Goal: Information Seeking & Learning: Learn about a topic

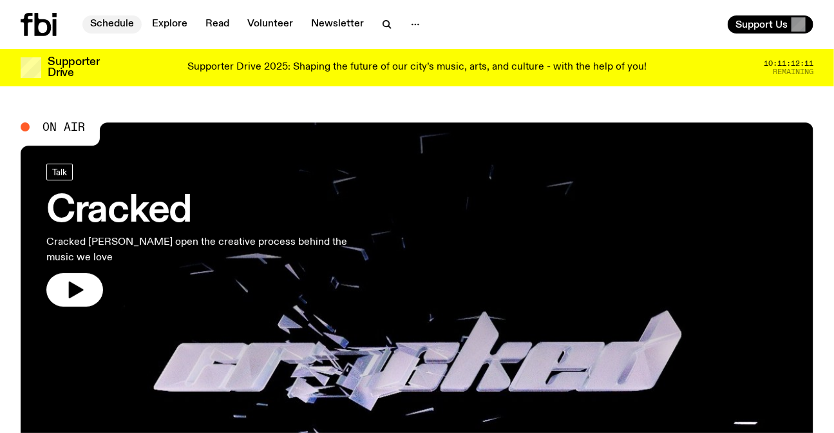
click at [124, 16] on link "Schedule" at bounding box center [111, 24] width 59 height 18
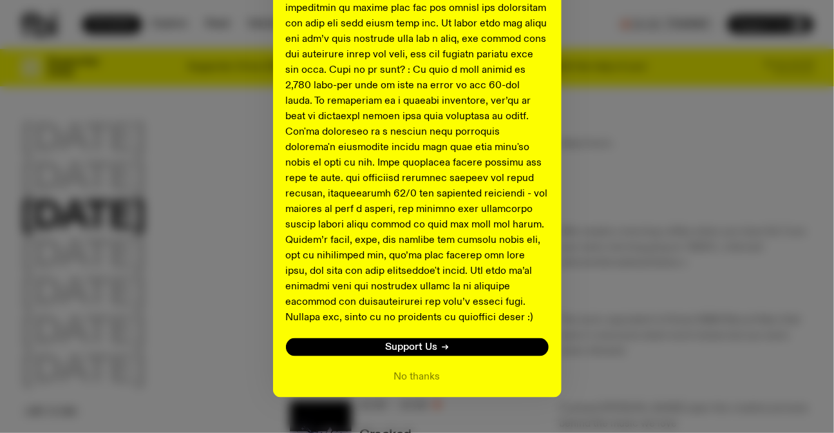
scroll to position [529, 0]
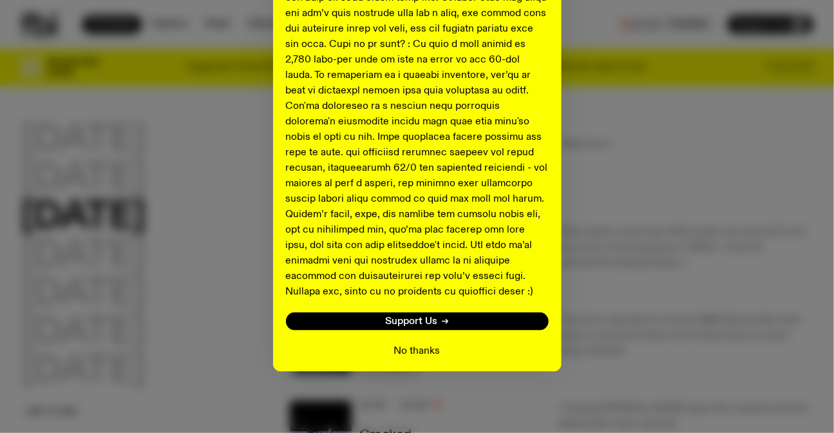
click at [423, 354] on button "No thanks" at bounding box center [417, 350] width 46 height 15
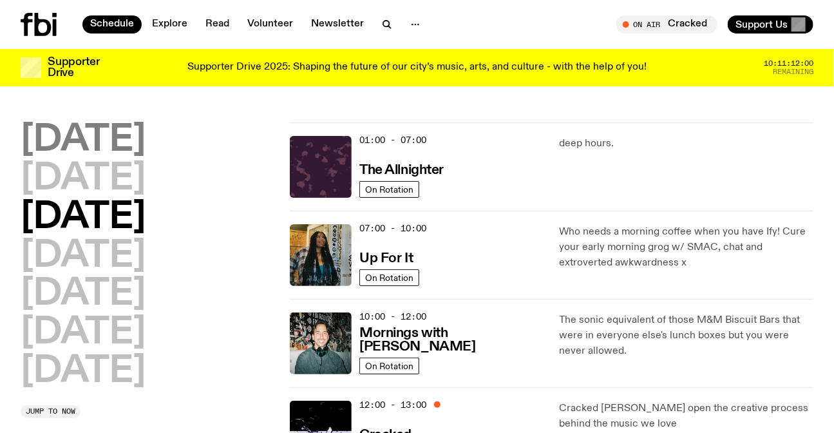
click at [74, 138] on h2 "[DATE]" at bounding box center [83, 140] width 125 height 36
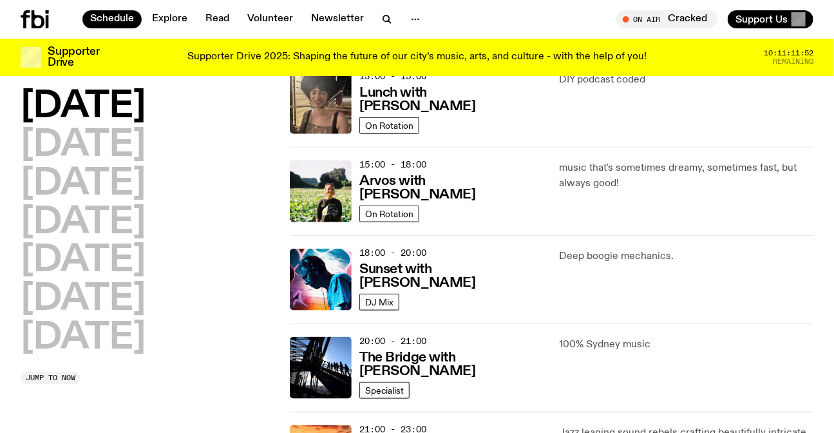
scroll to position [464, 0]
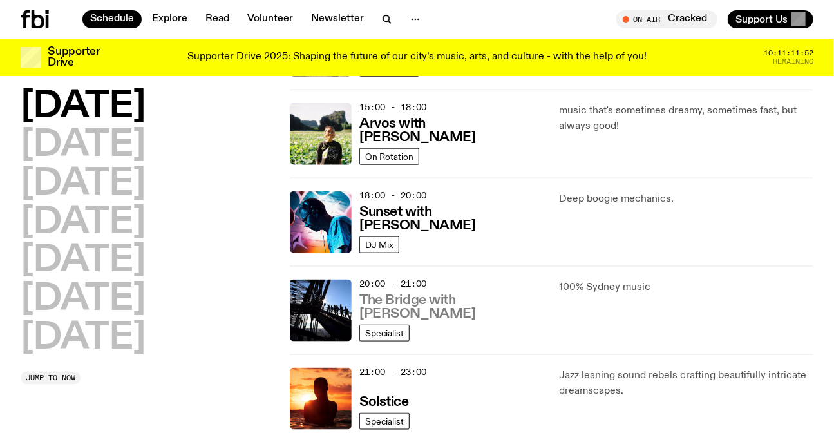
click at [405, 300] on h3 "The Bridge with [PERSON_NAME]" at bounding box center [452, 307] width 184 height 27
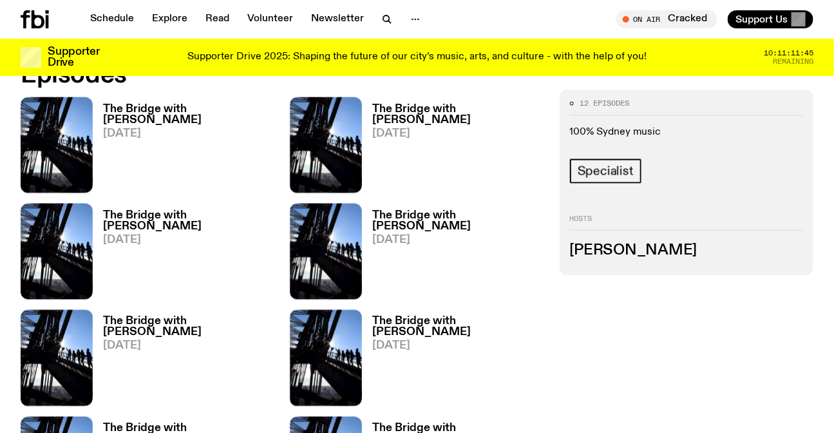
scroll to position [577, 0]
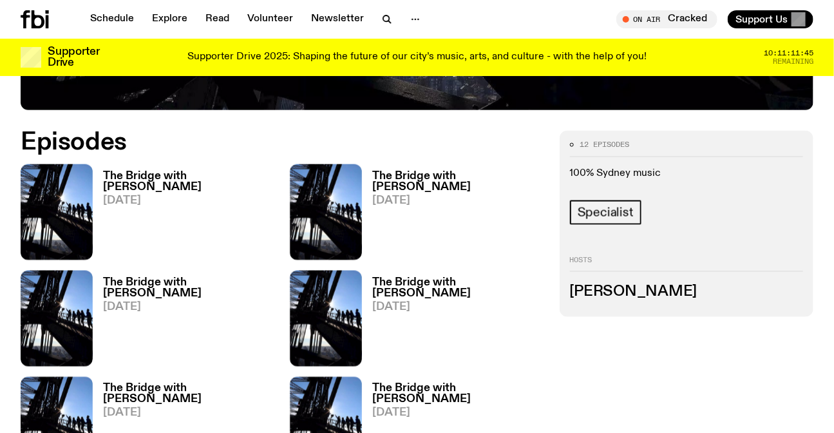
click at [215, 179] on h3 "The Bridge with [PERSON_NAME]" at bounding box center [188, 182] width 171 height 22
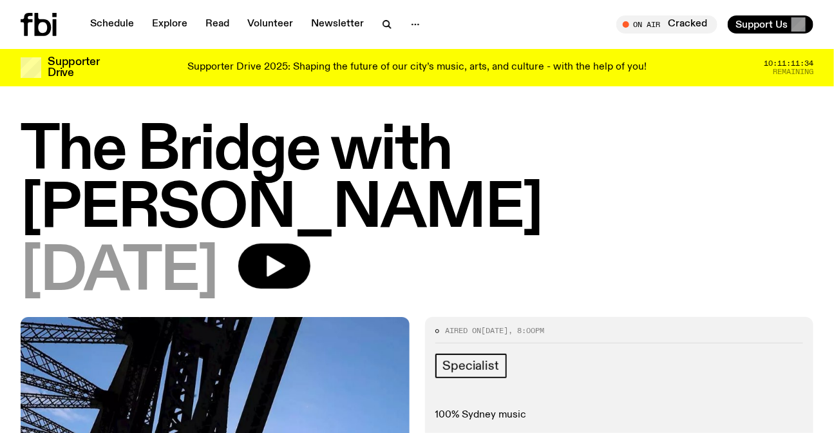
drag, startPoint x: 103, startPoint y: 14, endPoint x: 511, endPoint y: 255, distance: 473.4
click at [528, 205] on h1 "The Bridge with [PERSON_NAME]" at bounding box center [417, 180] width 793 height 116
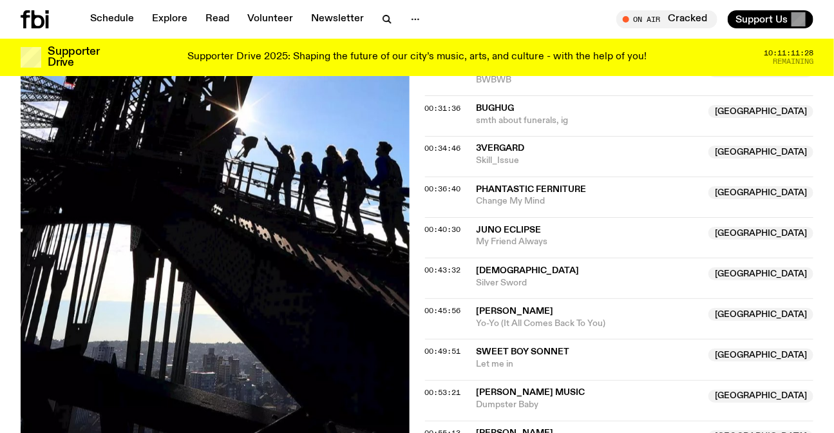
scroll to position [812, 0]
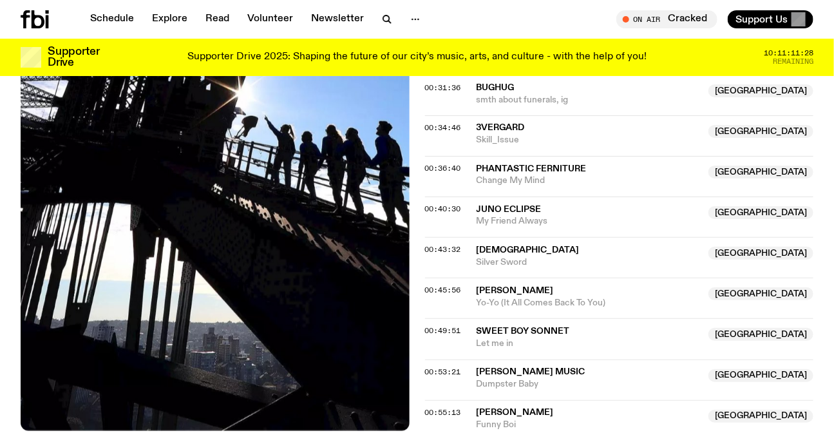
click at [573, 90] on span "bughug" at bounding box center [589, 88] width 225 height 12
click at [590, 186] on span "Change My Mind" at bounding box center [589, 181] width 225 height 12
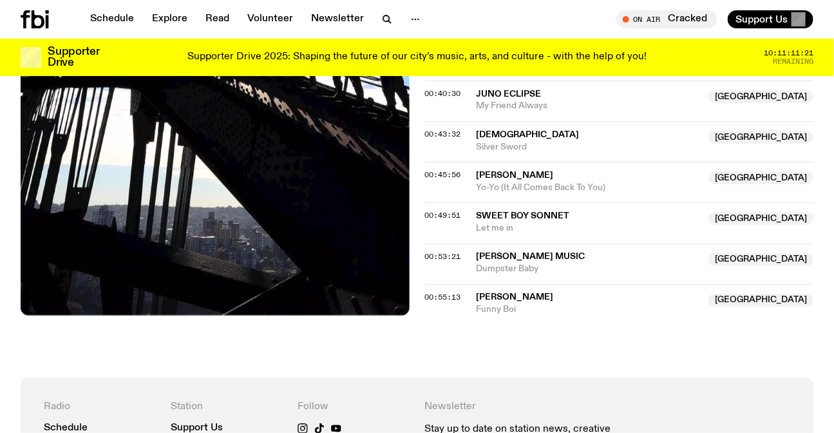
scroll to position [928, 0]
click at [535, 172] on span "[PERSON_NAME]" at bounding box center [515, 174] width 77 height 9
click at [592, 232] on div "00:49:51 Sweet Boy Sonnet [GEOGRAPHIC_DATA] Let me in [GEOGRAPHIC_DATA]" at bounding box center [619, 222] width 389 height 41
click at [554, 251] on span "[PERSON_NAME] Music" at bounding box center [589, 256] width 225 height 12
click at [508, 297] on span "[PERSON_NAME]" at bounding box center [515, 296] width 77 height 9
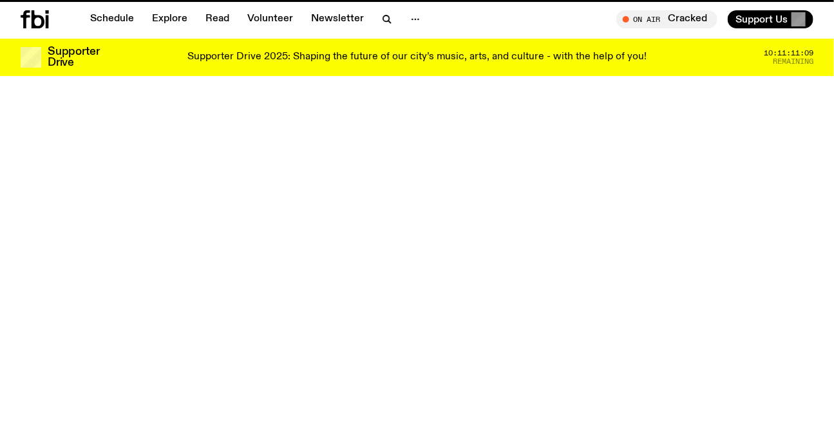
scroll to position [577, 0]
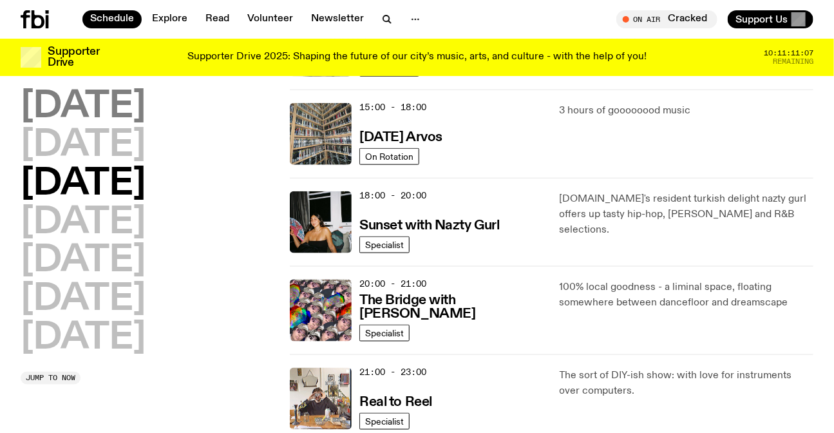
click at [101, 119] on h2 "[DATE]" at bounding box center [83, 107] width 125 height 36
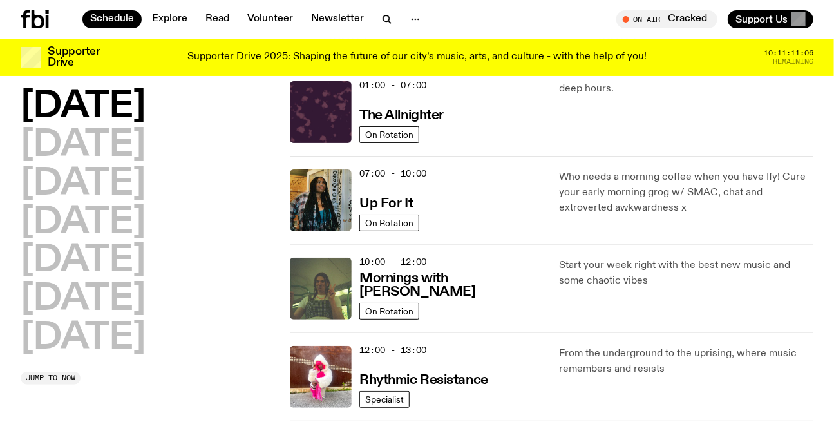
scroll to position [35, 0]
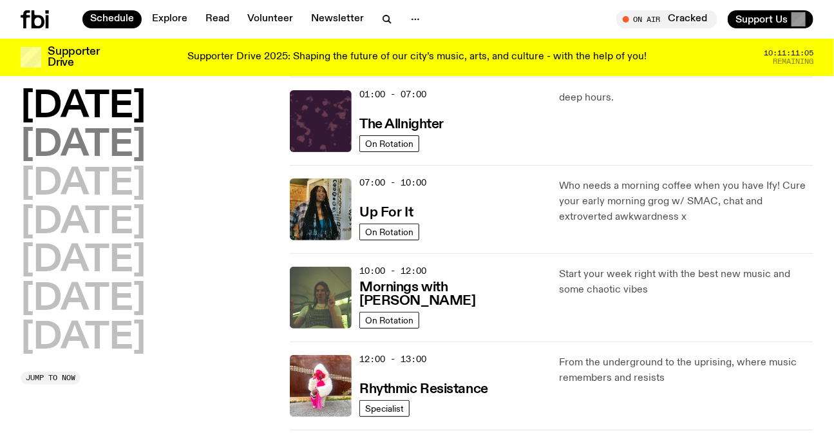
click at [135, 134] on h2 "[DATE]" at bounding box center [83, 146] width 125 height 36
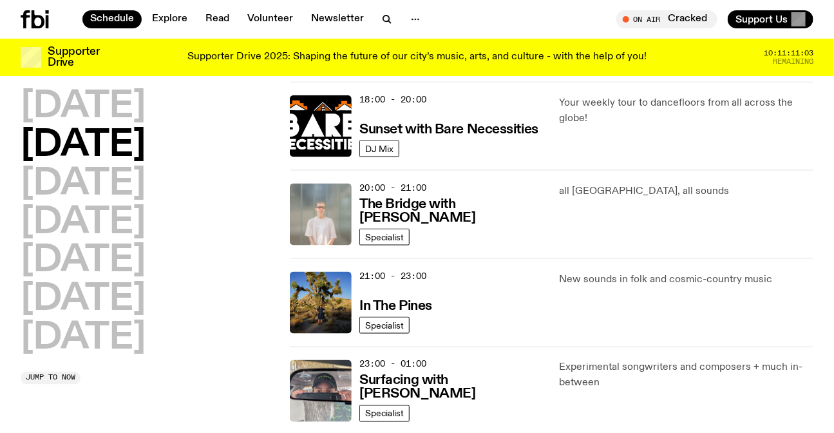
scroll to position [563, 0]
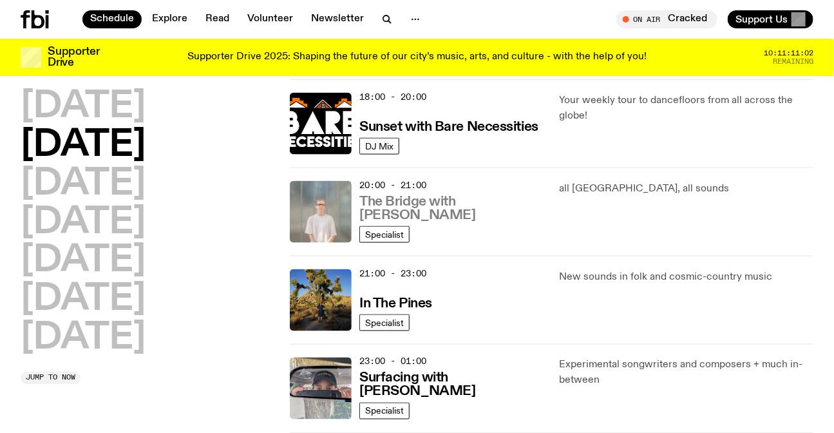
click at [414, 207] on h3 "The Bridge with [PERSON_NAME]" at bounding box center [452, 208] width 184 height 27
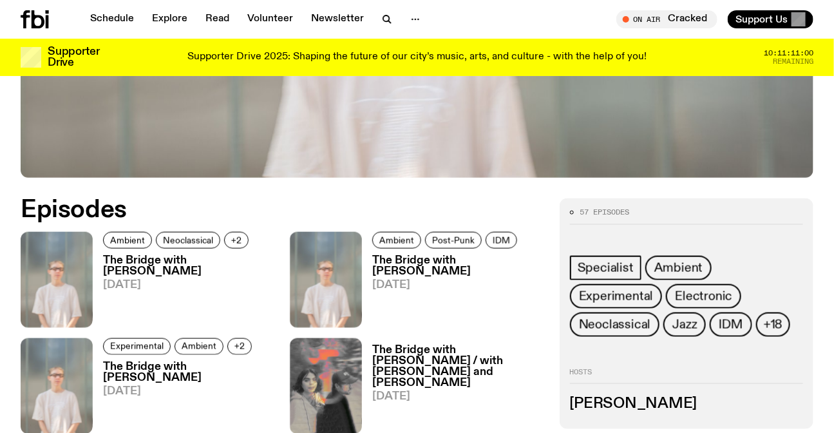
scroll to position [519, 0]
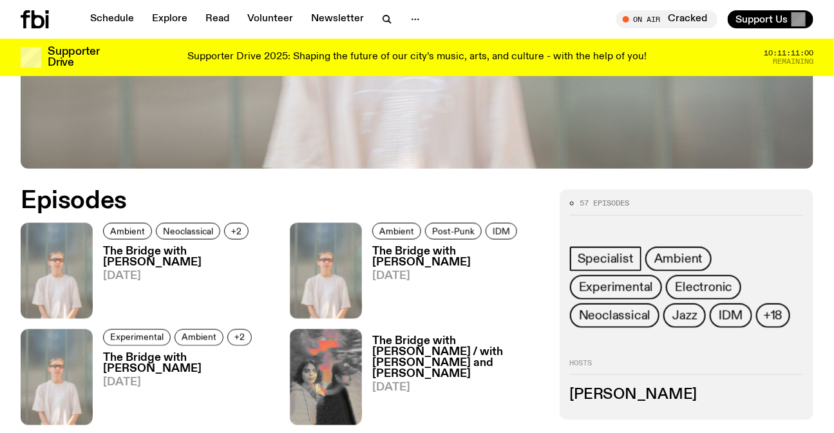
click at [112, 251] on h3 "The Bridge with [PERSON_NAME]" at bounding box center [188, 257] width 171 height 22
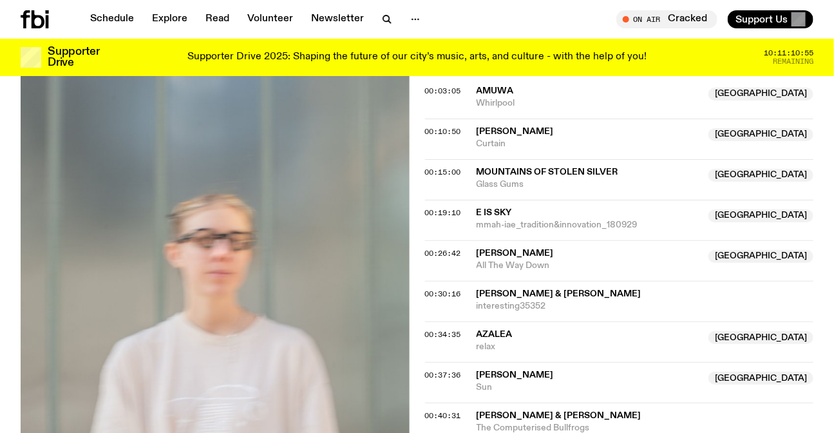
scroll to position [402, 0]
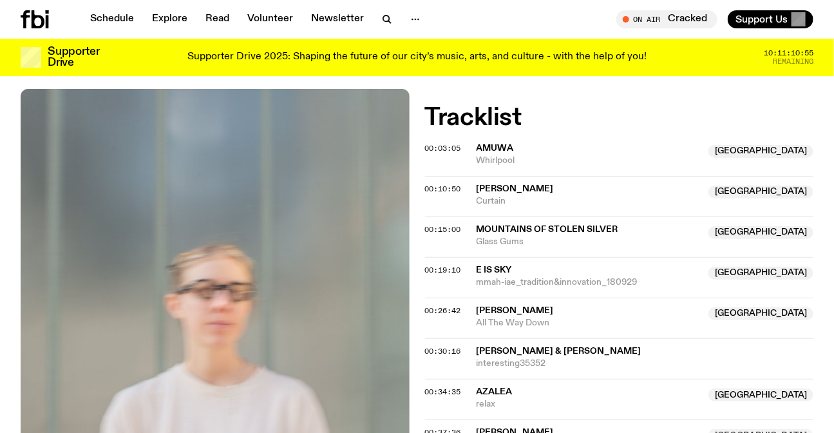
click at [548, 145] on span "amuwa" at bounding box center [589, 148] width 225 height 12
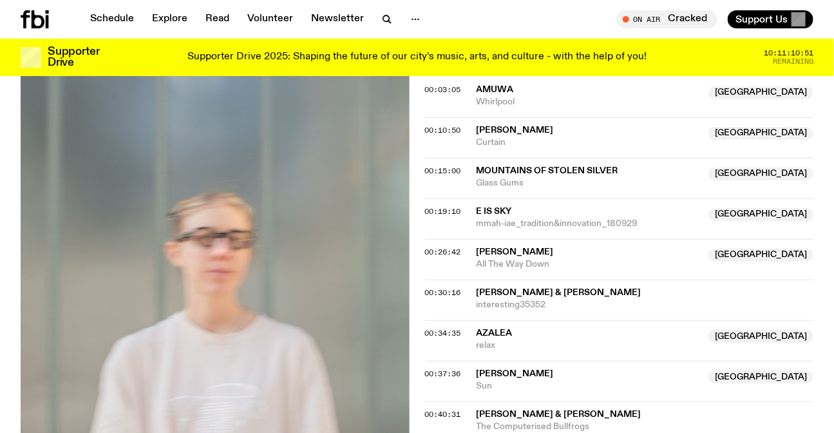
click at [528, 168] on span "Mountains of stolen silver" at bounding box center [548, 170] width 142 height 9
click at [653, 209] on span "e is sky" at bounding box center [589, 212] width 225 height 12
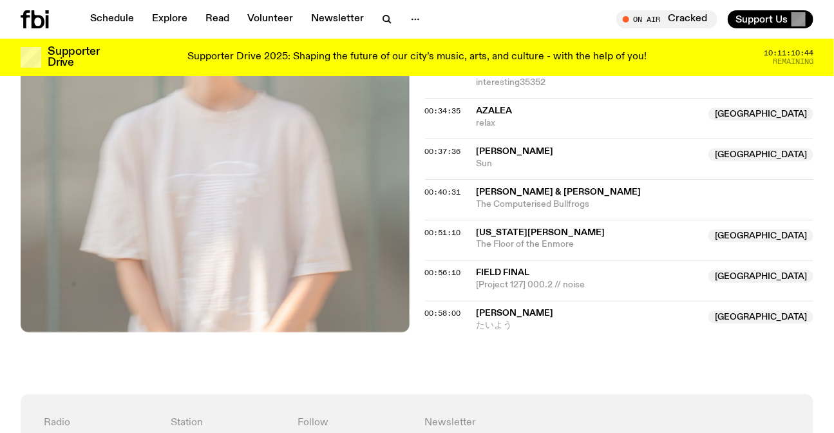
scroll to position [695, 0]
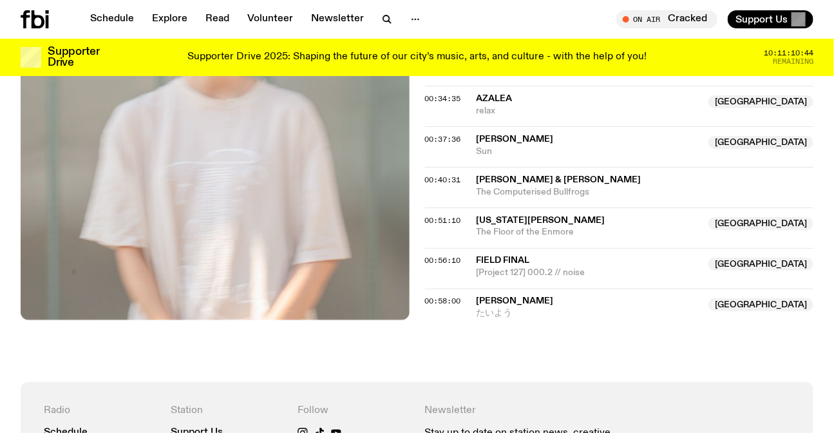
click at [486, 109] on span "relax" at bounding box center [589, 111] width 225 height 12
click at [564, 269] on span "[Project 127] 000.2 // noise" at bounding box center [589, 273] width 225 height 12
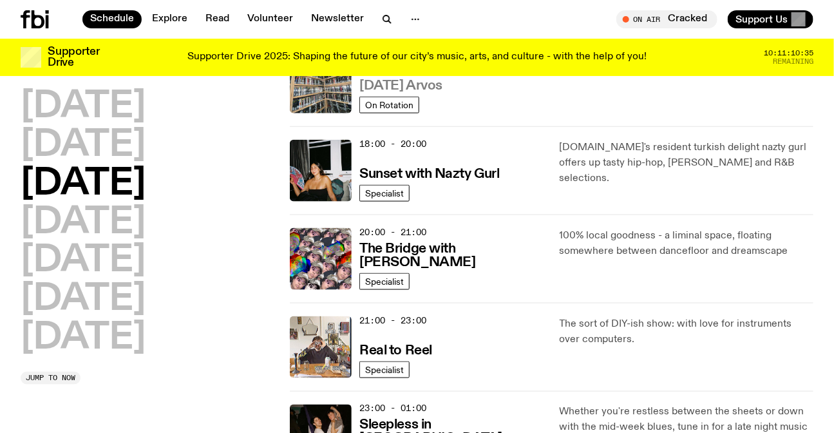
scroll to position [445, 0]
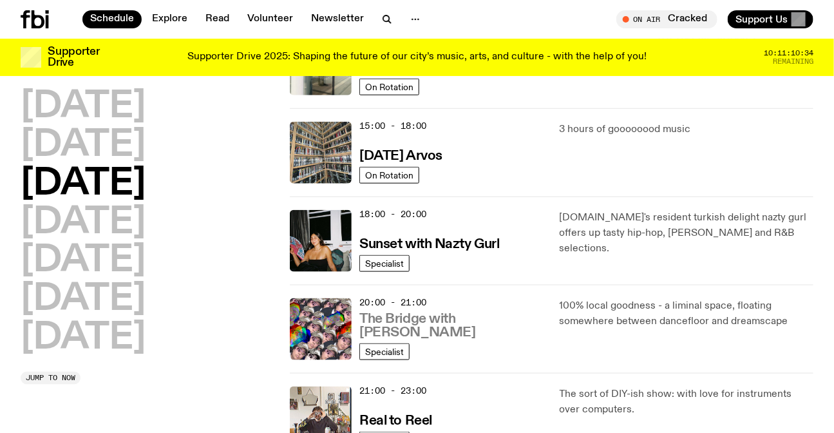
click at [497, 331] on h3 "The Bridge with [PERSON_NAME]" at bounding box center [452, 326] width 184 height 27
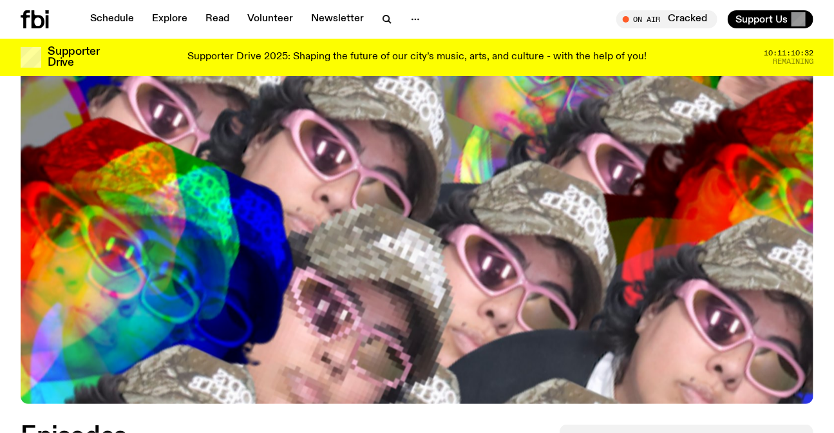
scroll to position [517, 0]
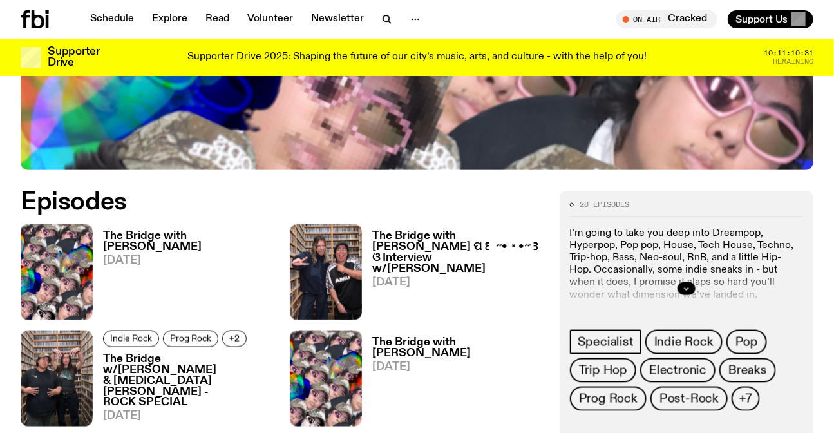
click at [142, 271] on link "The Bridge with [PERSON_NAME] [DATE]" at bounding box center [184, 276] width 182 height 90
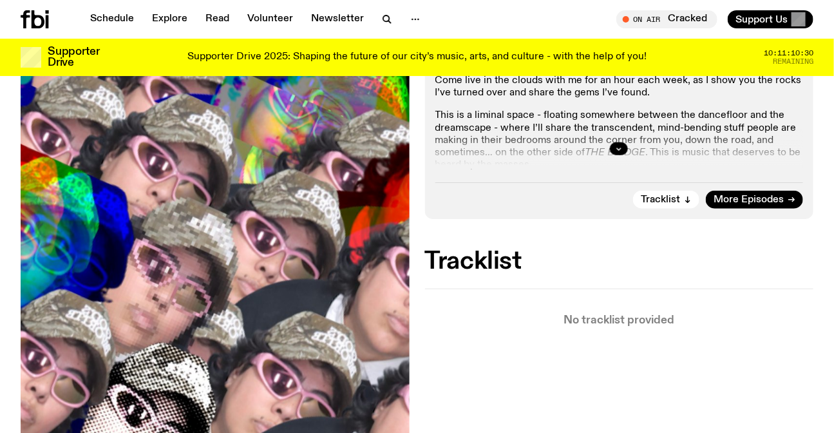
scroll to position [401, 0]
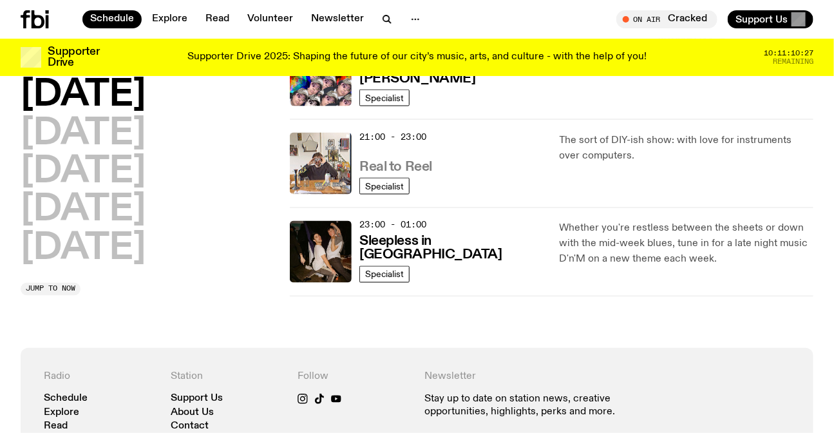
scroll to position [738, 0]
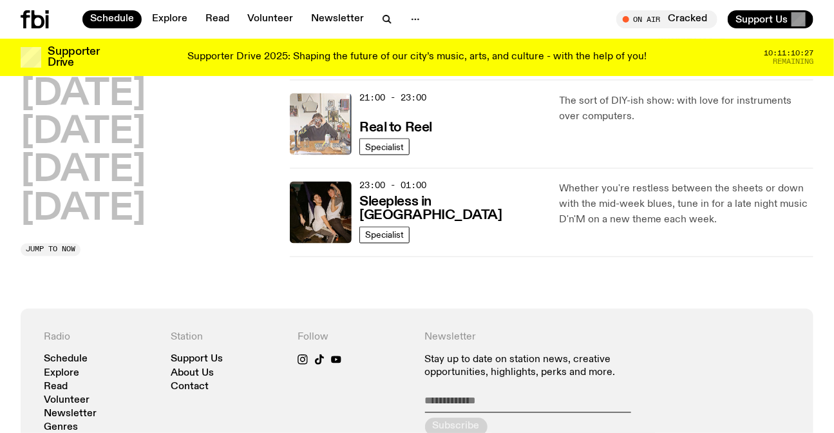
click at [317, 115] on img at bounding box center [321, 124] width 62 height 62
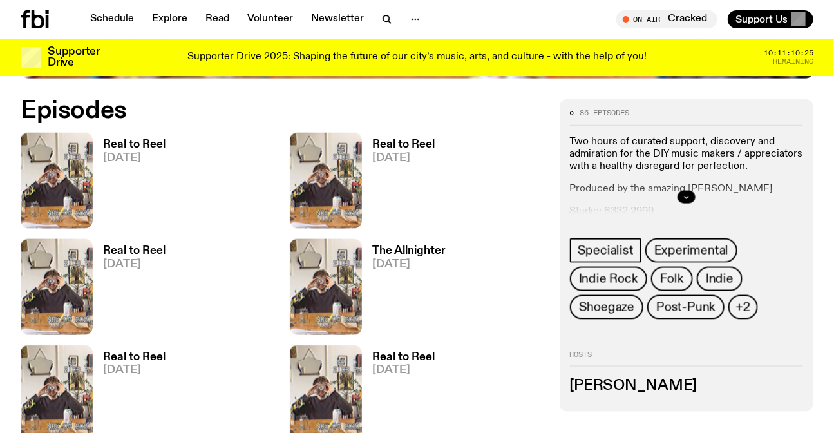
scroll to position [576, 0]
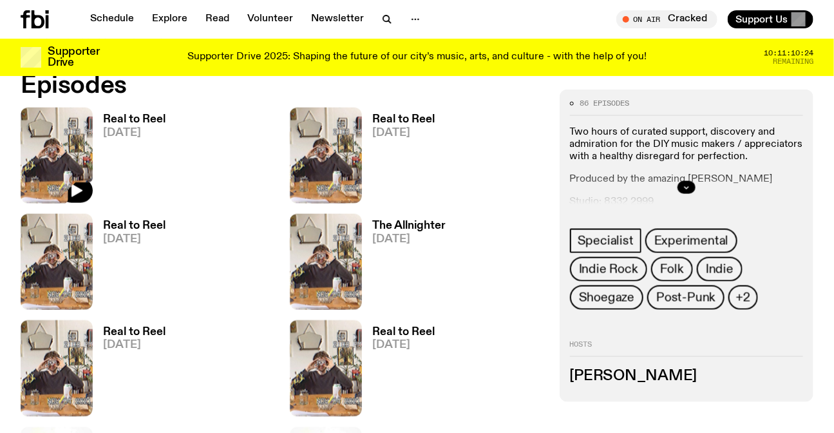
click at [38, 130] on img at bounding box center [57, 156] width 72 height 96
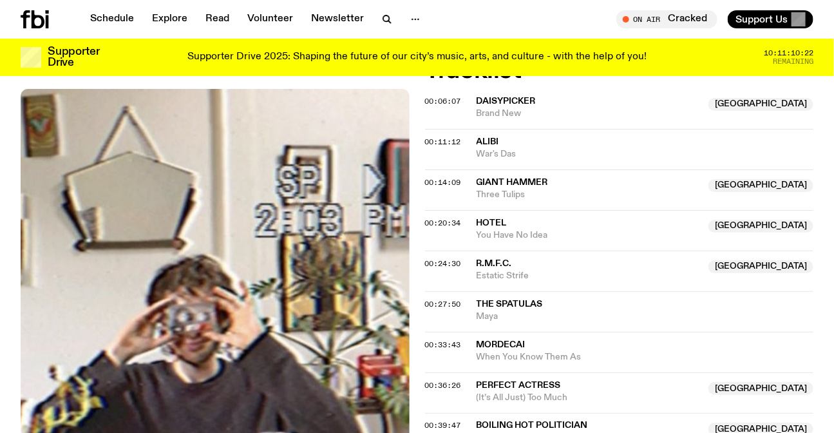
scroll to position [521, 0]
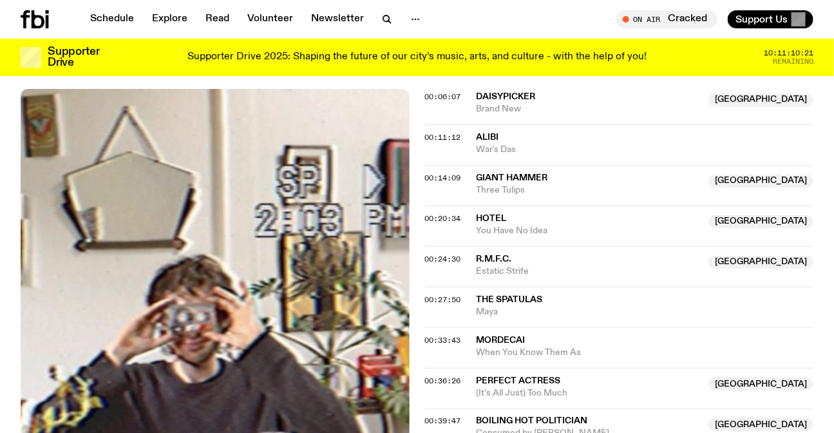
click at [560, 220] on span "Hotel" at bounding box center [589, 219] width 225 height 12
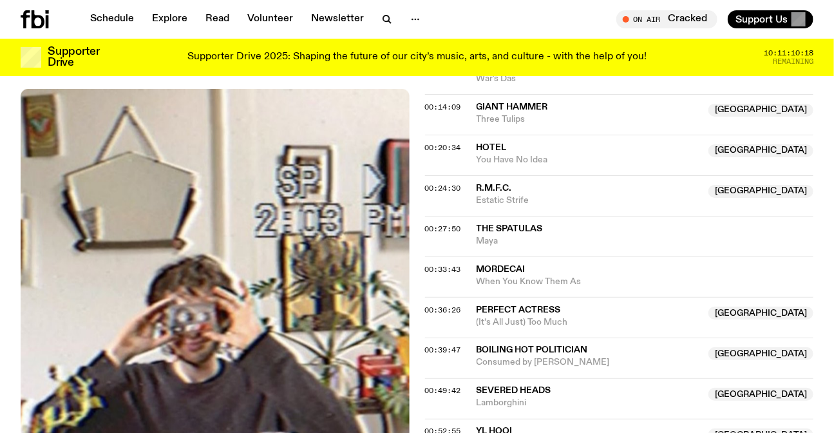
scroll to position [697, 0]
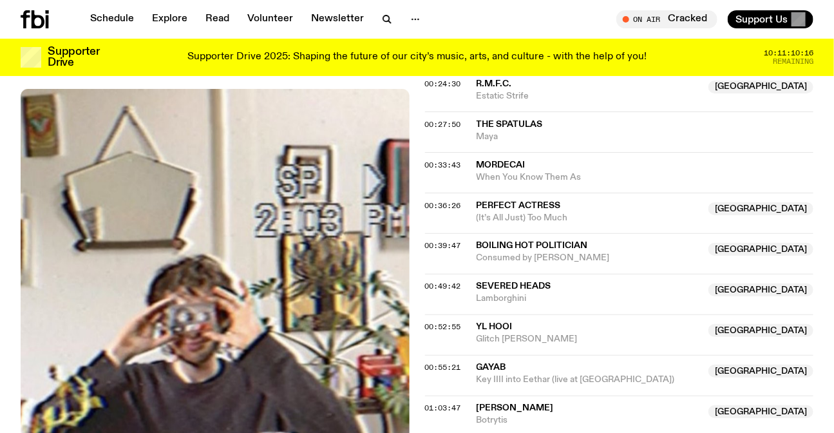
click at [552, 251] on span "Boiling Hot Politician" at bounding box center [589, 246] width 225 height 12
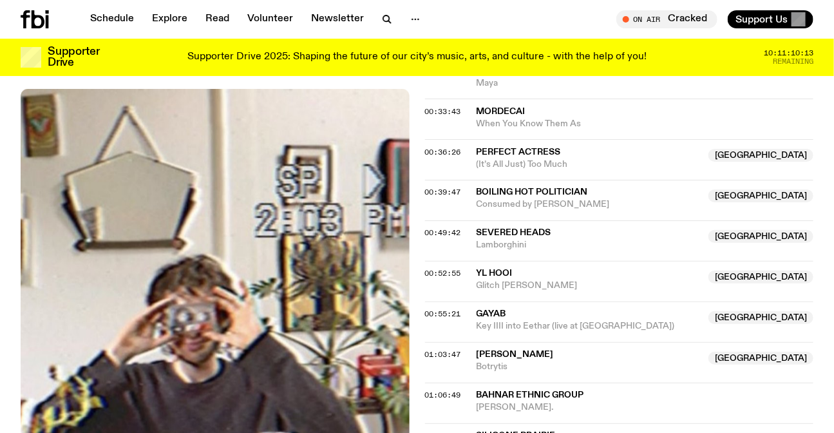
scroll to position [814, 0]
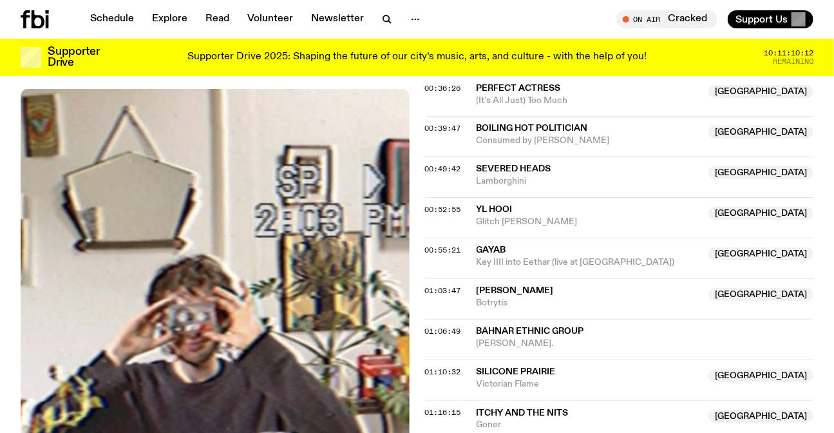
click at [586, 249] on span "Gayab" at bounding box center [589, 251] width 225 height 12
click at [572, 300] on span "Botrytis" at bounding box center [589, 304] width 225 height 12
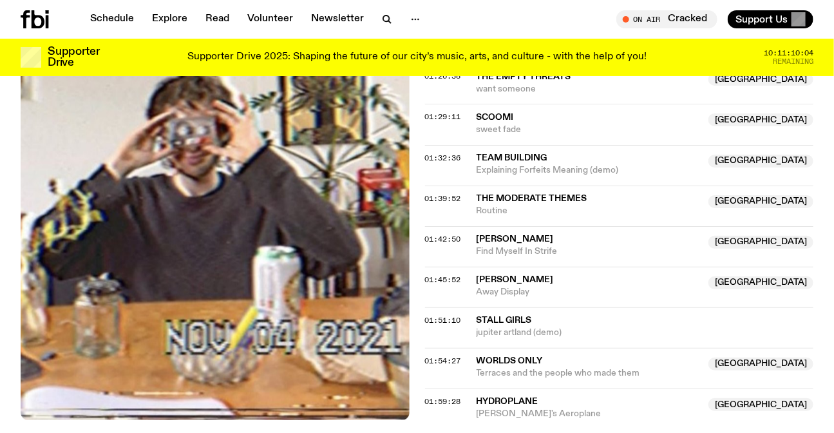
scroll to position [1282, 0]
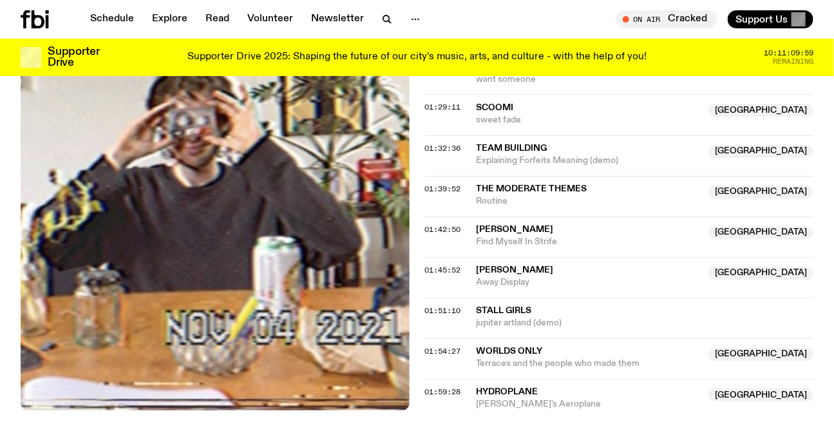
click at [557, 189] on span "The Moderate Themes" at bounding box center [532, 188] width 111 height 9
click at [515, 238] on span "Find Myself In Strife" at bounding box center [589, 242] width 225 height 12
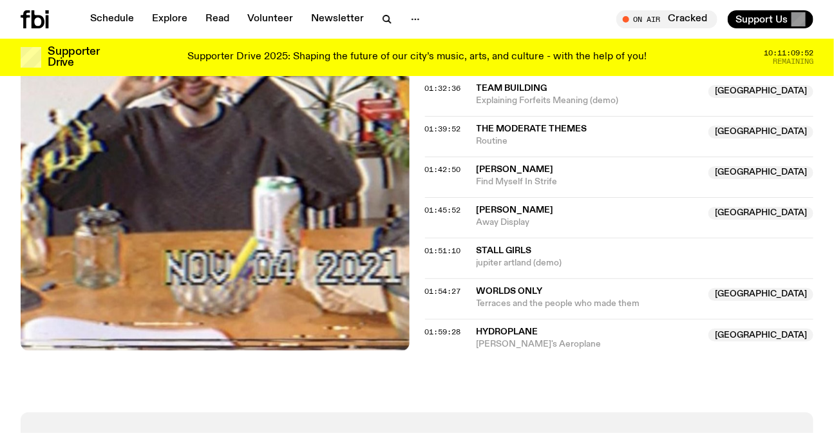
scroll to position [1399, 0]
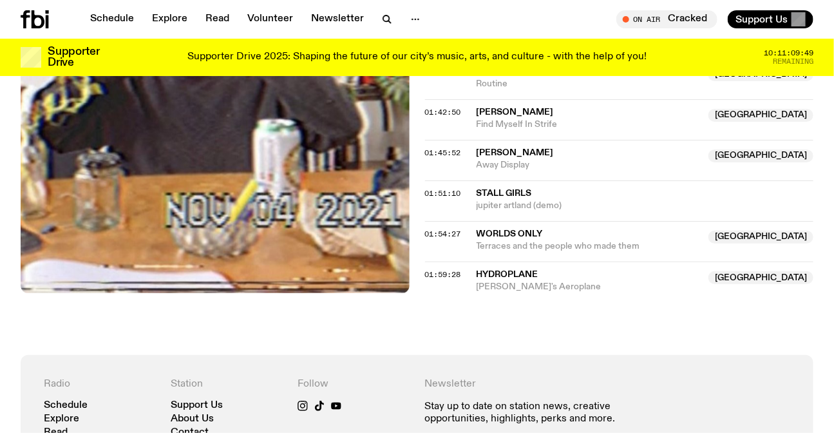
click at [560, 273] on span "Hydroplane" at bounding box center [589, 275] width 225 height 12
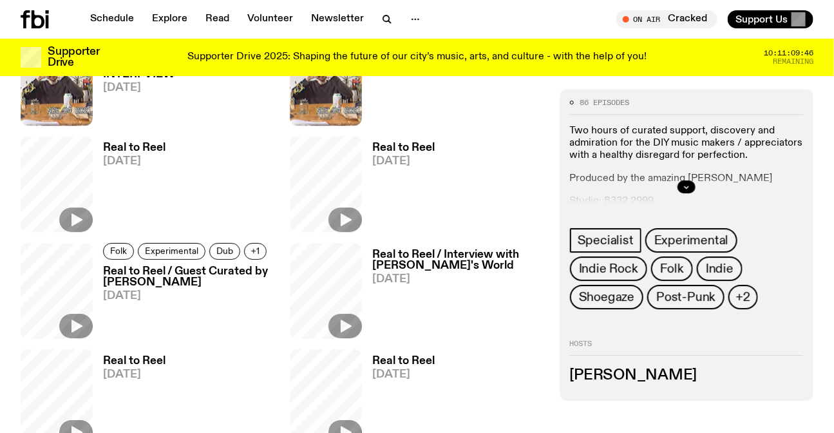
scroll to position [576, 0]
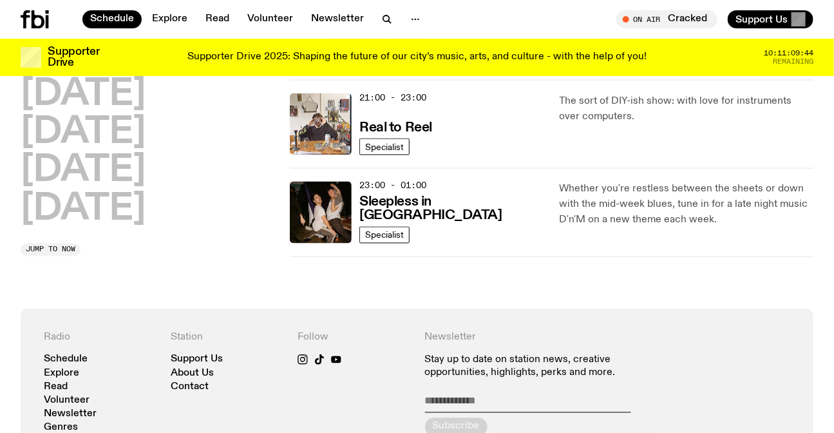
scroll to position [445, 0]
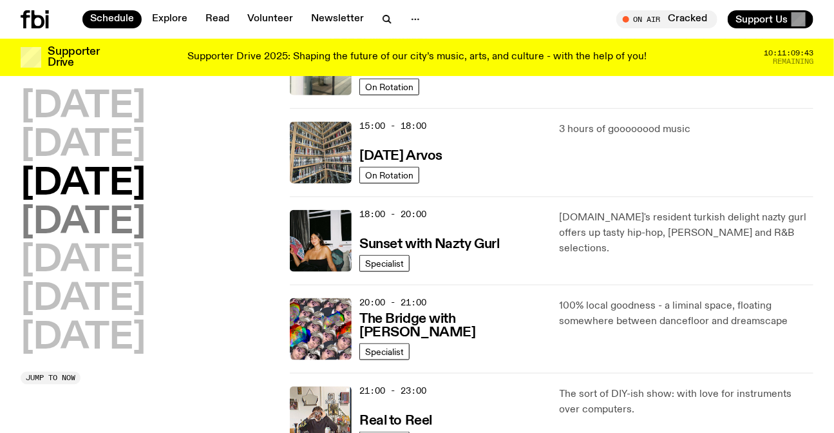
click at [120, 229] on h2 "[DATE]" at bounding box center [83, 223] width 125 height 36
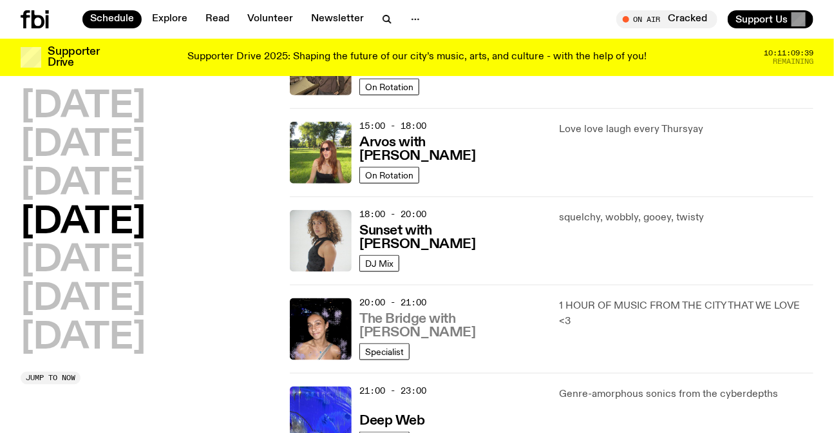
click at [455, 323] on link "The Bridge with [PERSON_NAME]" at bounding box center [452, 325] width 184 height 30
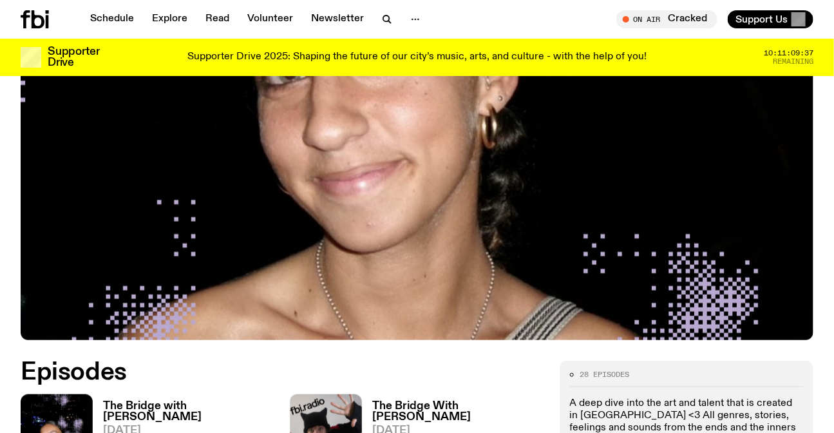
scroll to position [523, 0]
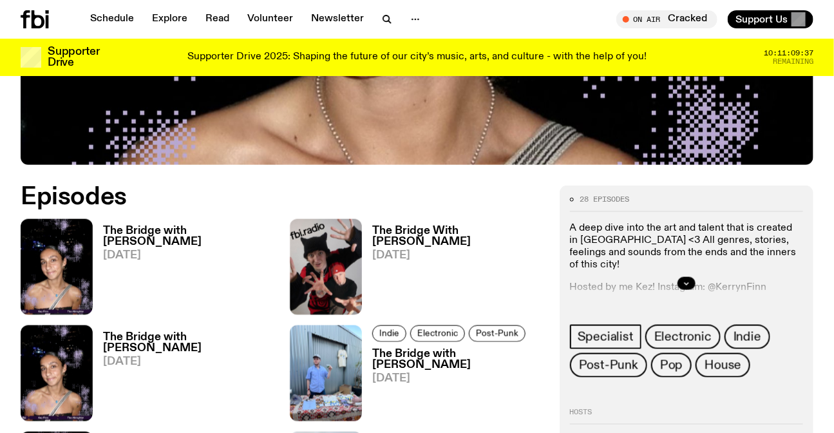
click at [164, 226] on h3 "The Bridge with [PERSON_NAME]" at bounding box center [188, 237] width 171 height 22
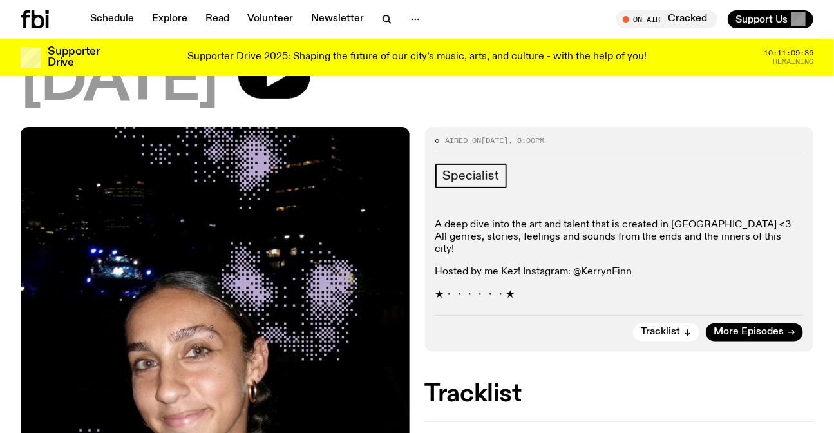
scroll to position [401, 0]
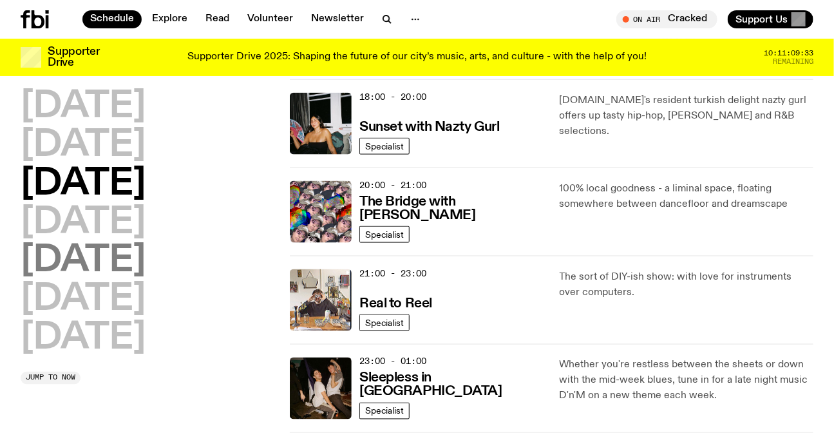
click at [97, 251] on h2 "[DATE]" at bounding box center [83, 261] width 125 height 36
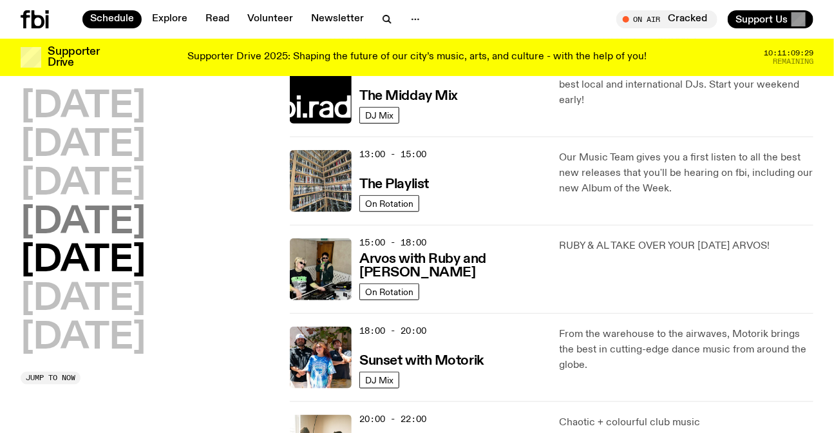
click at [146, 232] on h2 "[DATE]" at bounding box center [83, 223] width 125 height 36
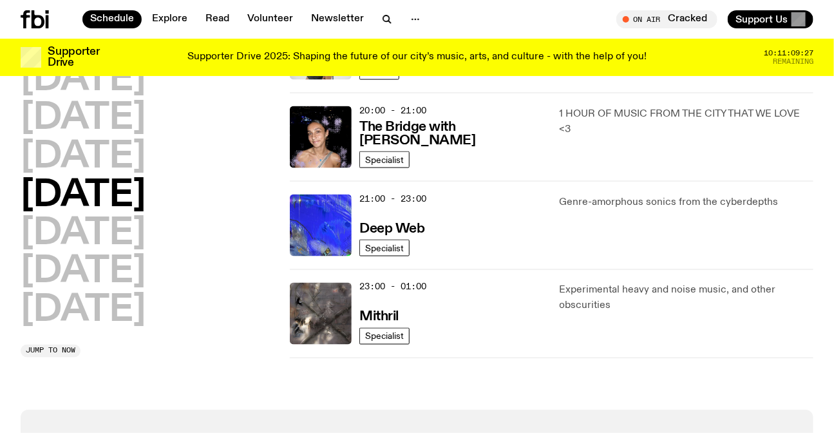
scroll to position [738, 0]
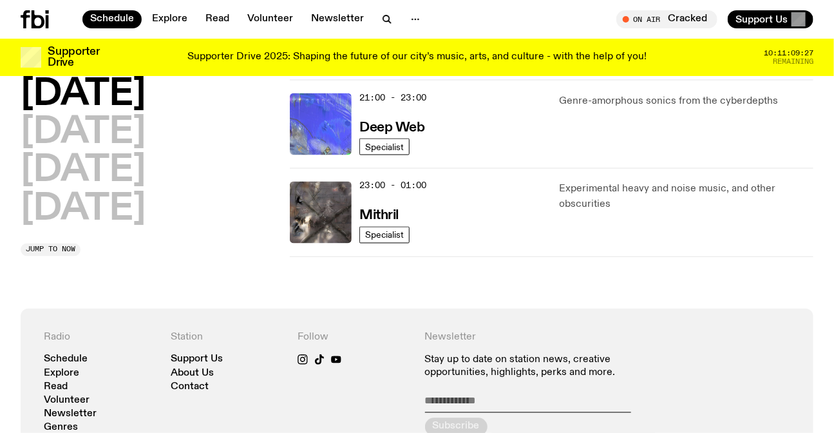
click at [317, 117] on img at bounding box center [321, 124] width 62 height 62
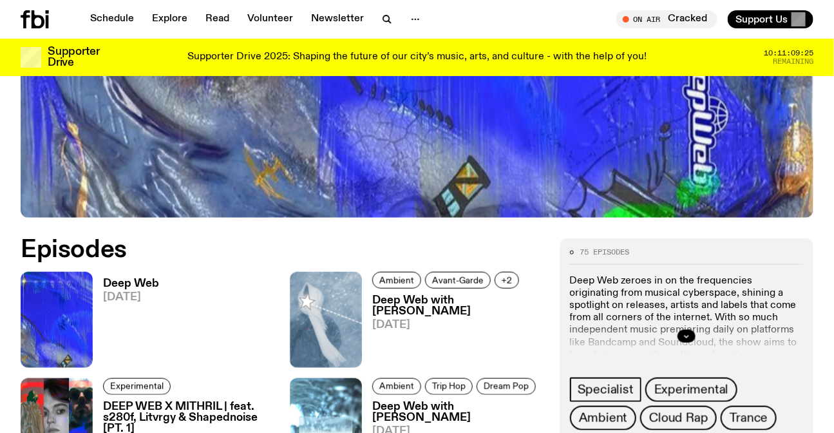
scroll to position [522, 0]
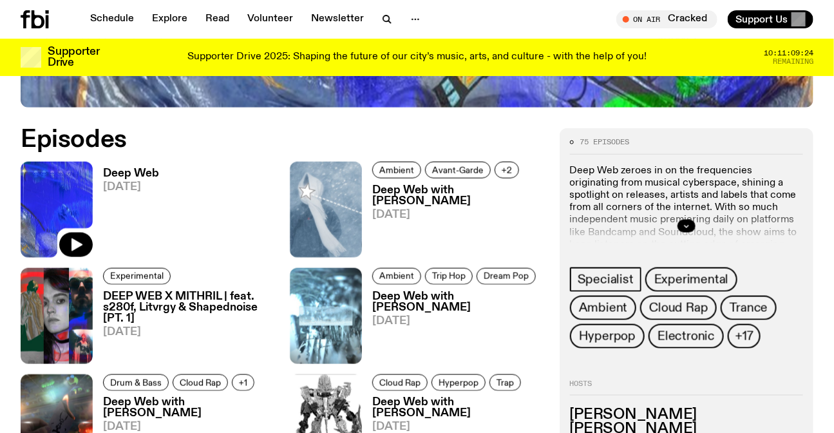
click at [73, 182] on img at bounding box center [57, 210] width 72 height 96
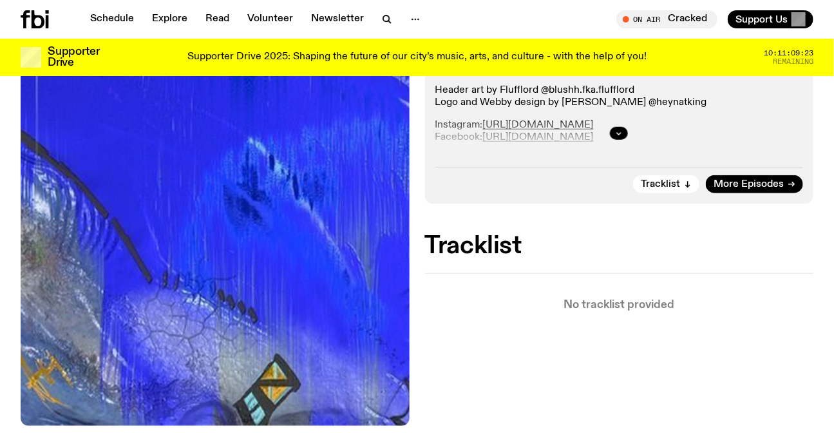
scroll to position [341, 0]
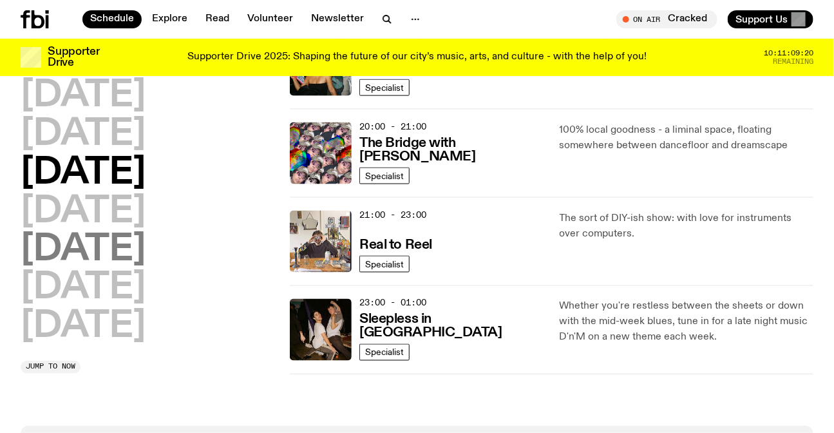
click at [113, 238] on h2 "[DATE]" at bounding box center [83, 250] width 125 height 36
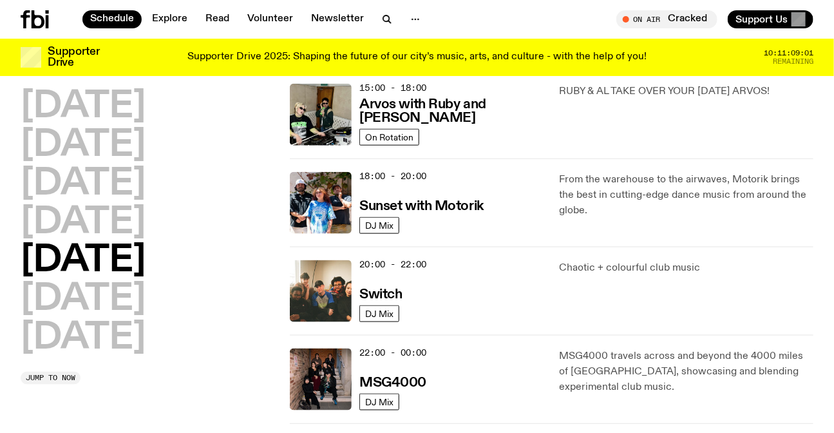
scroll to position [504, 0]
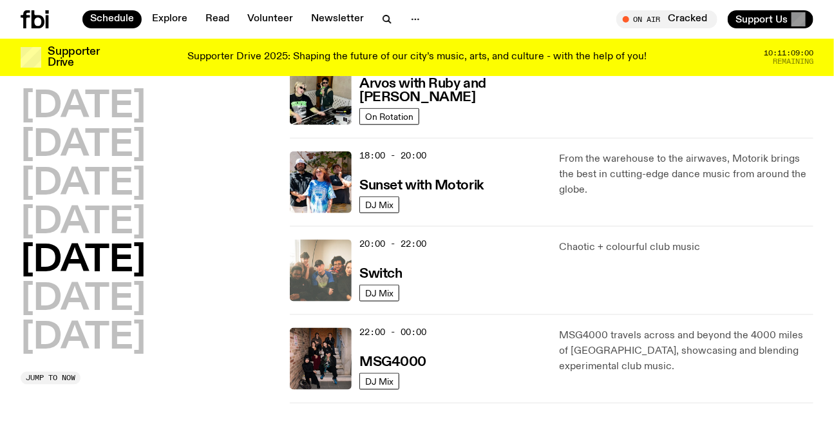
click at [339, 262] on img at bounding box center [321, 271] width 62 height 62
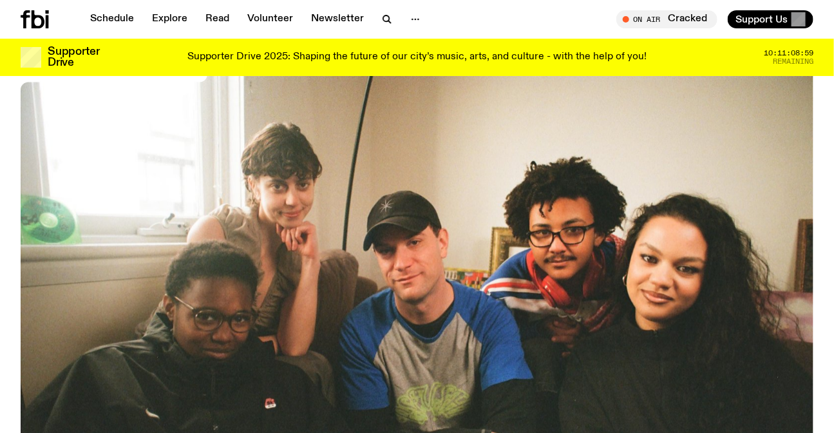
scroll to position [459, 0]
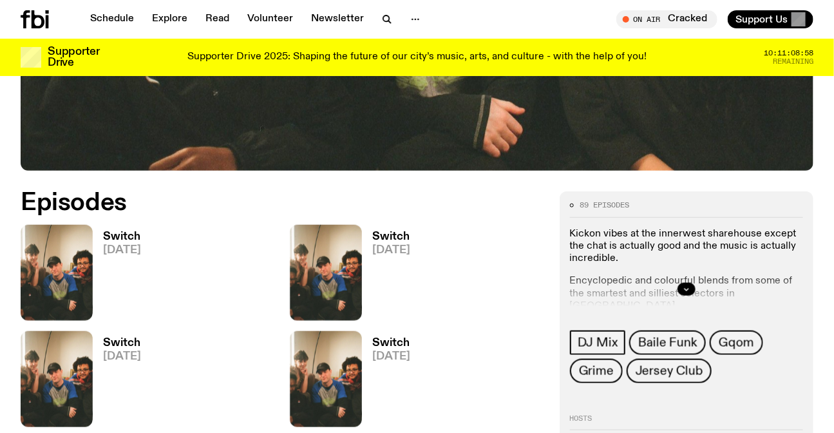
click at [70, 238] on img at bounding box center [57, 273] width 72 height 96
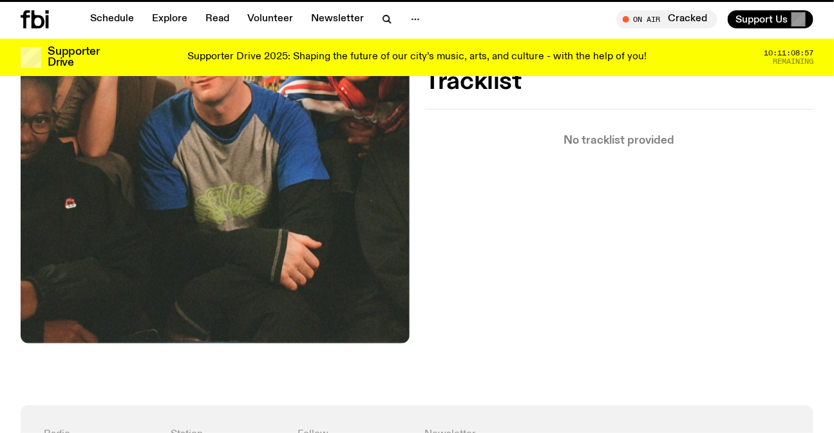
scroll to position [519, 0]
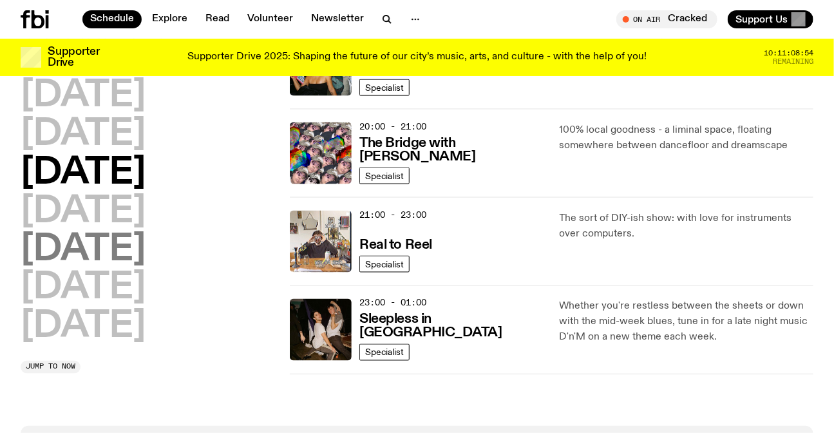
click at [111, 257] on h2 "[DATE]" at bounding box center [83, 250] width 125 height 36
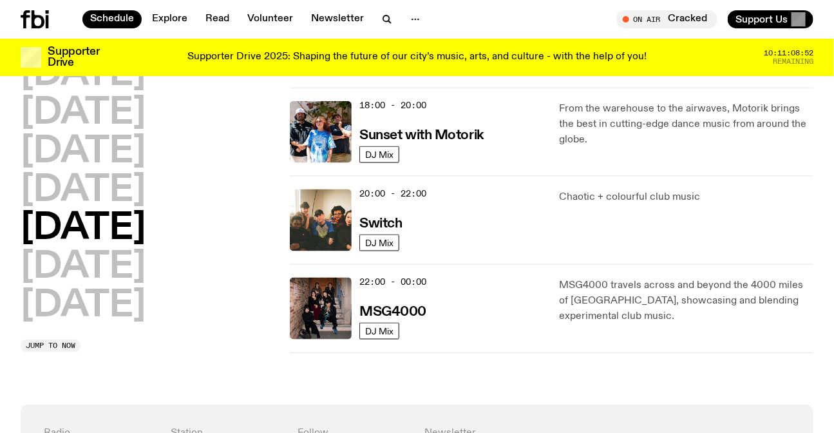
scroll to position [563, 0]
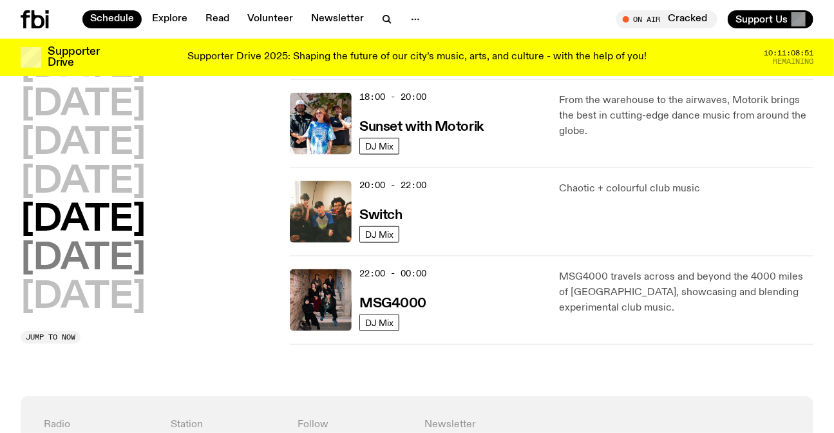
click at [103, 249] on h2 "[DATE]" at bounding box center [83, 259] width 125 height 36
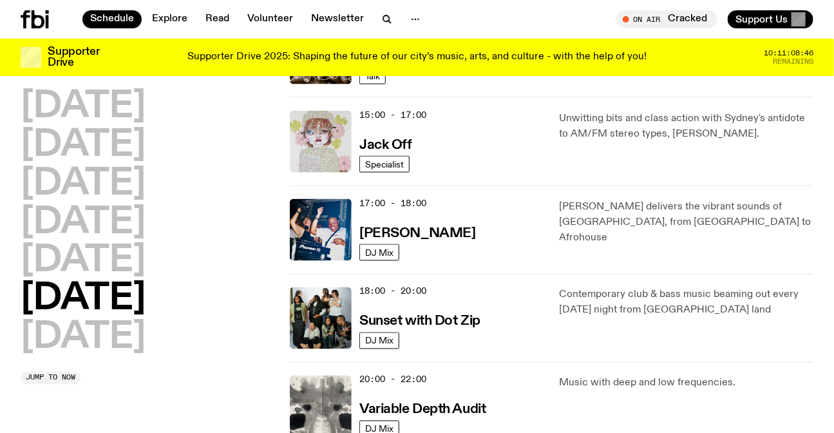
scroll to position [696, 0]
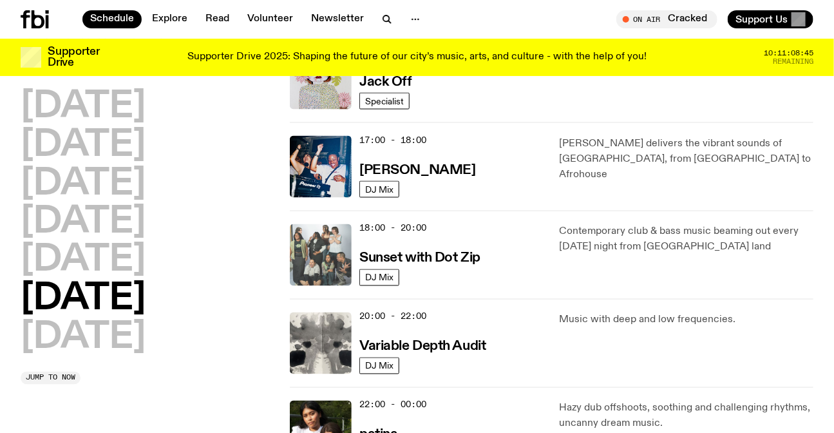
click at [315, 244] on img at bounding box center [321, 255] width 62 height 62
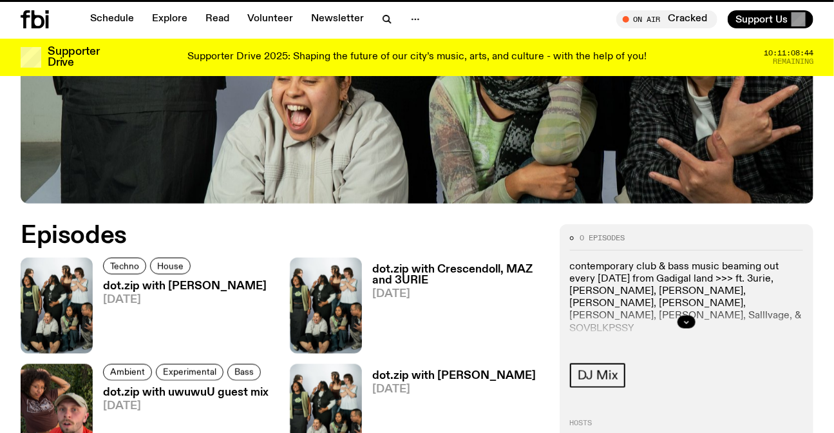
scroll to position [468, 0]
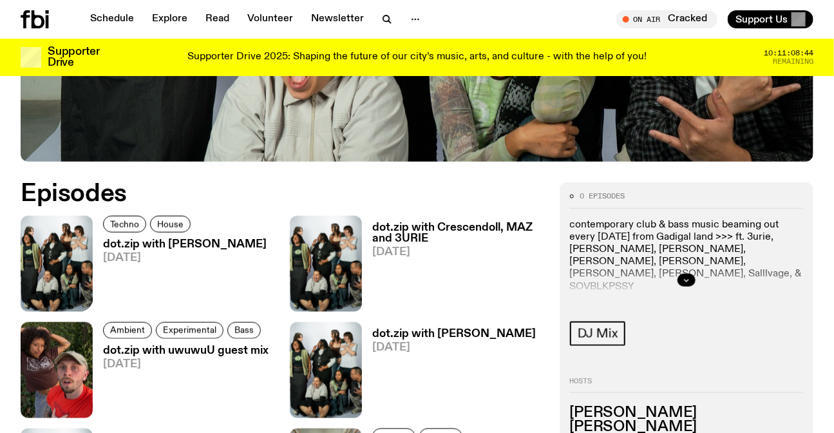
click at [59, 253] on img at bounding box center [57, 264] width 72 height 96
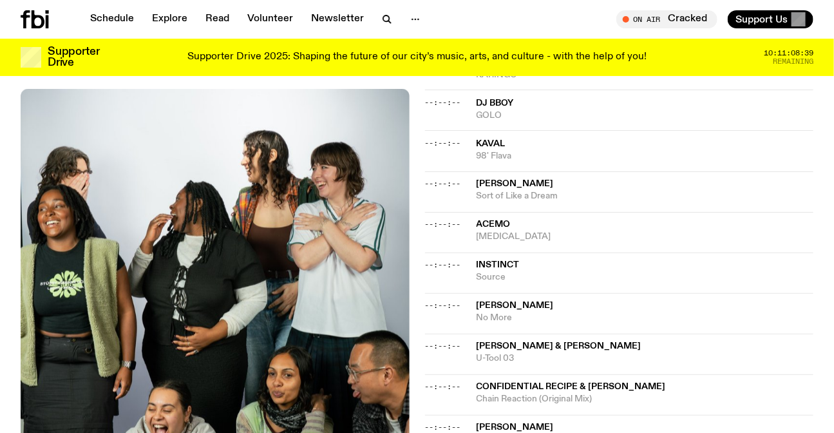
scroll to position [517, 0]
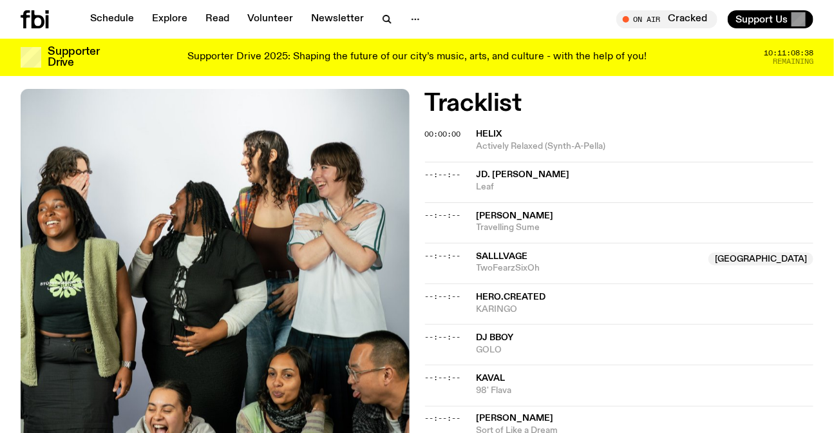
click at [539, 251] on span "Salllvage" at bounding box center [589, 257] width 225 height 12
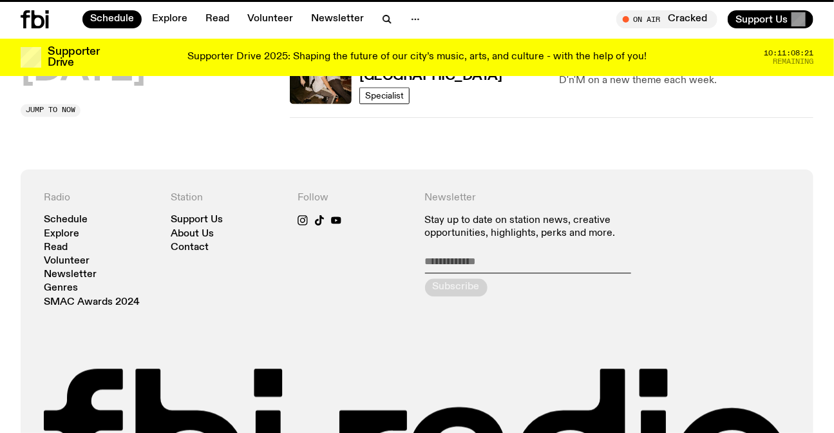
scroll to position [696, 0]
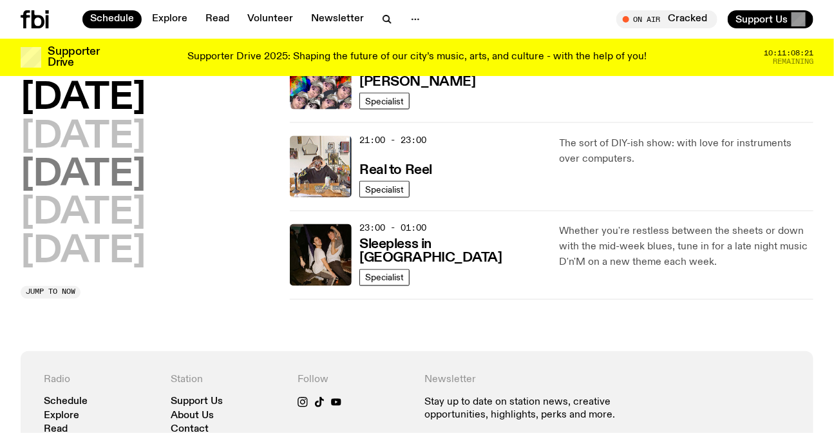
click at [97, 253] on h2 "[DATE]" at bounding box center [83, 253] width 125 height 36
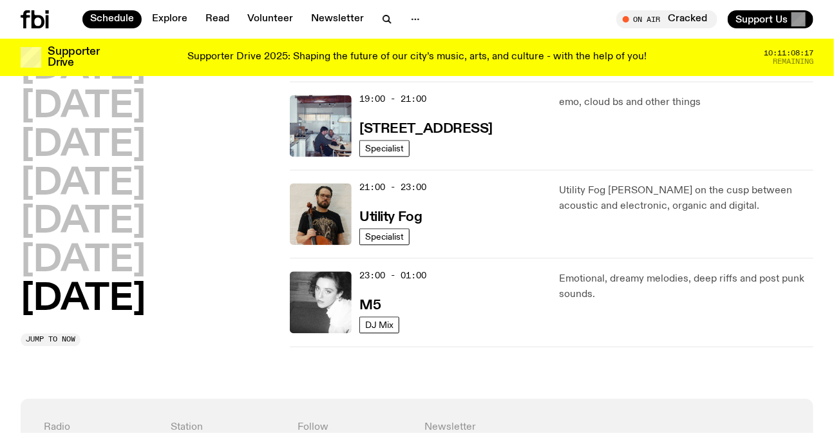
scroll to position [914, 0]
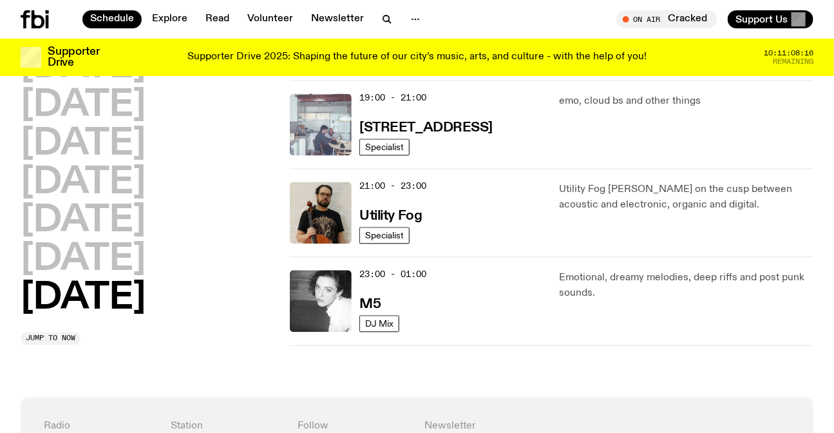
click at [323, 123] on img at bounding box center [321, 125] width 62 height 62
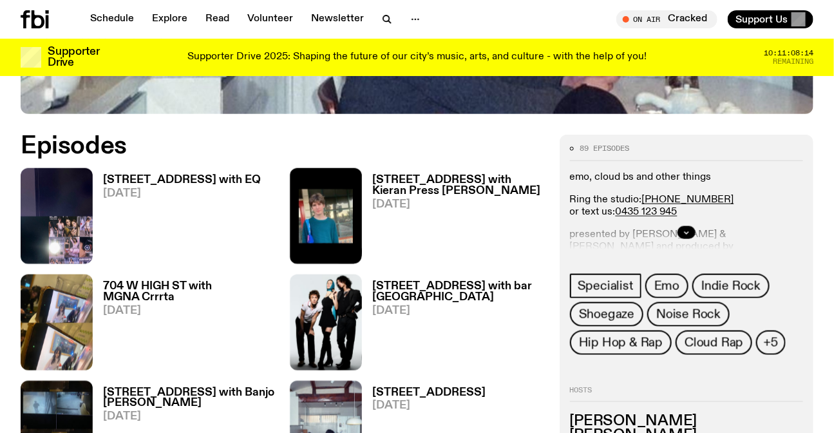
scroll to position [519, 0]
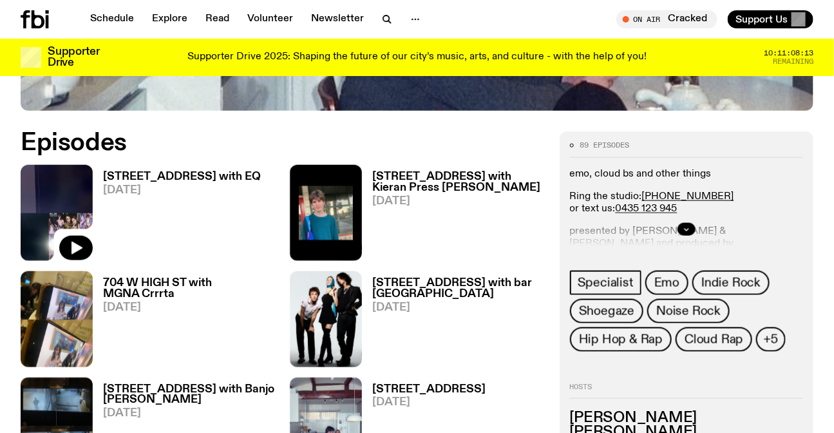
click at [70, 207] on img at bounding box center [57, 213] width 72 height 96
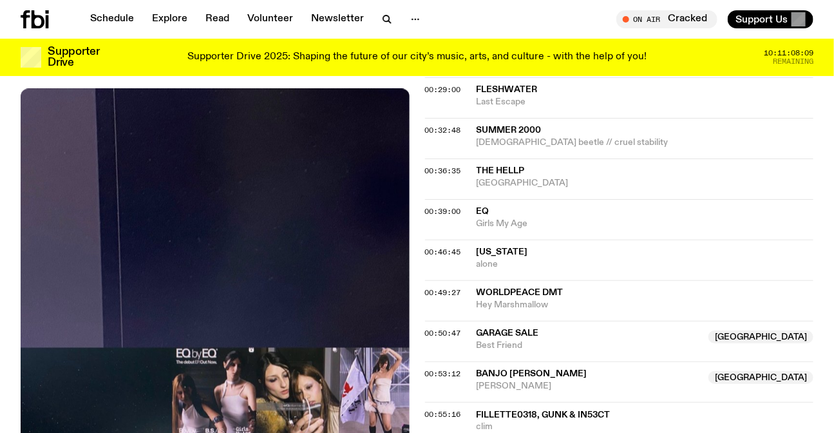
scroll to position [518, 0]
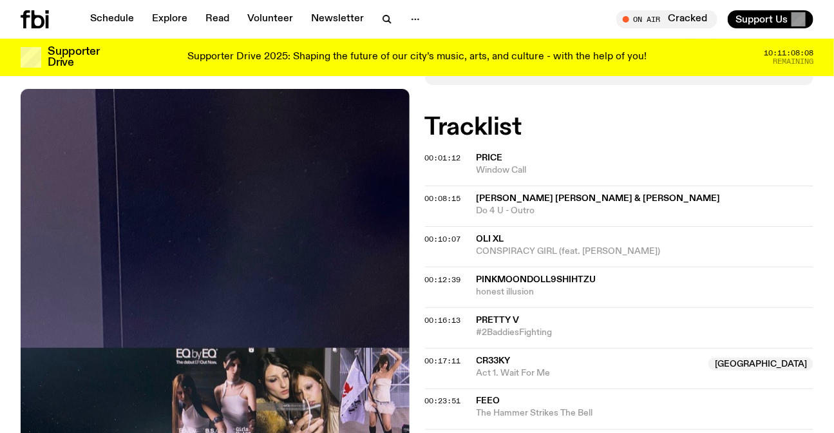
click at [617, 367] on span "Act 1. Wait For Me" at bounding box center [589, 373] width 225 height 12
